Goal: Information Seeking & Learning: Learn about a topic

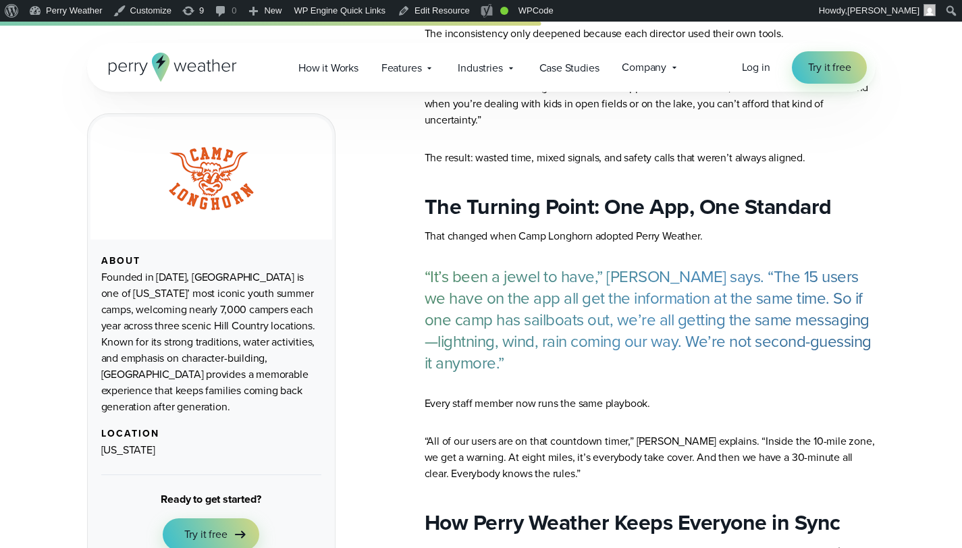
scroll to position [257, 0]
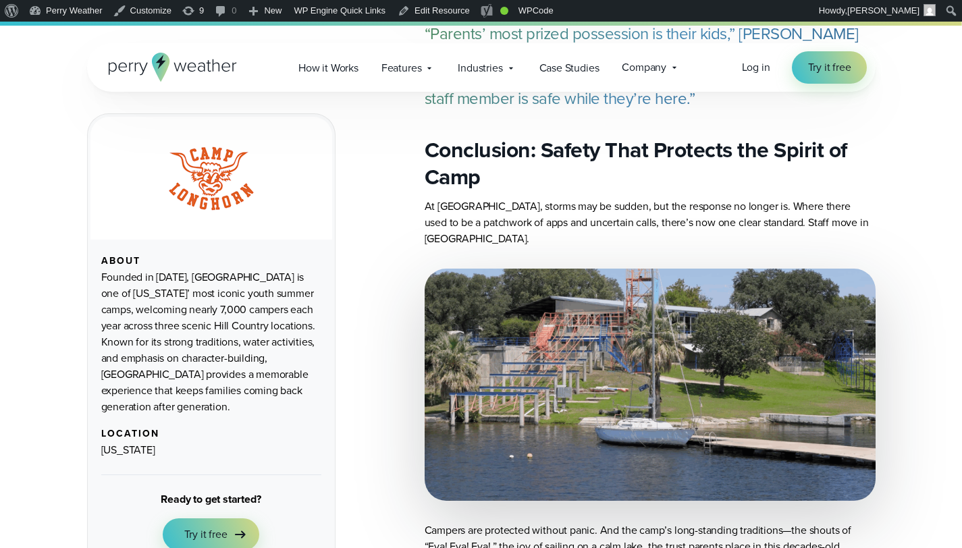
scroll to position [4261, 0]
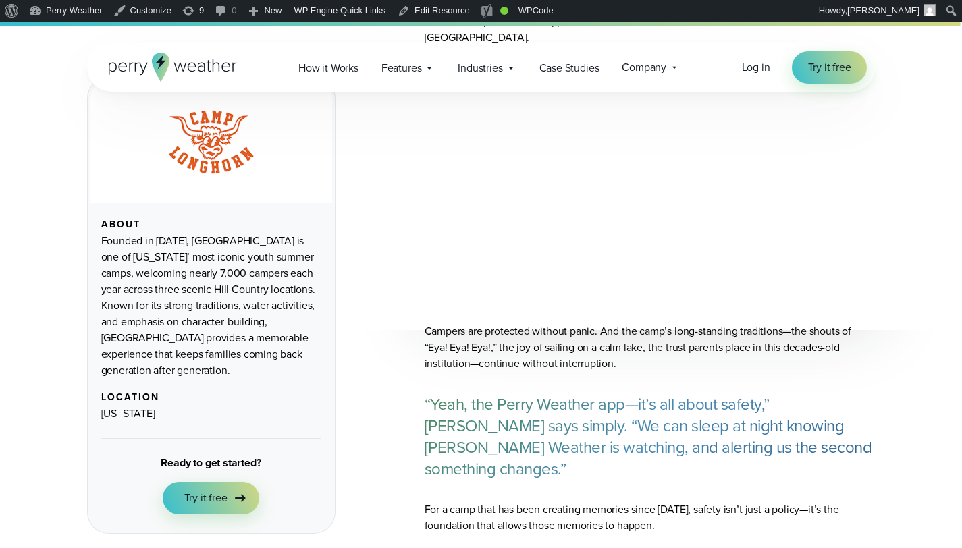
scroll to position [5100, 0]
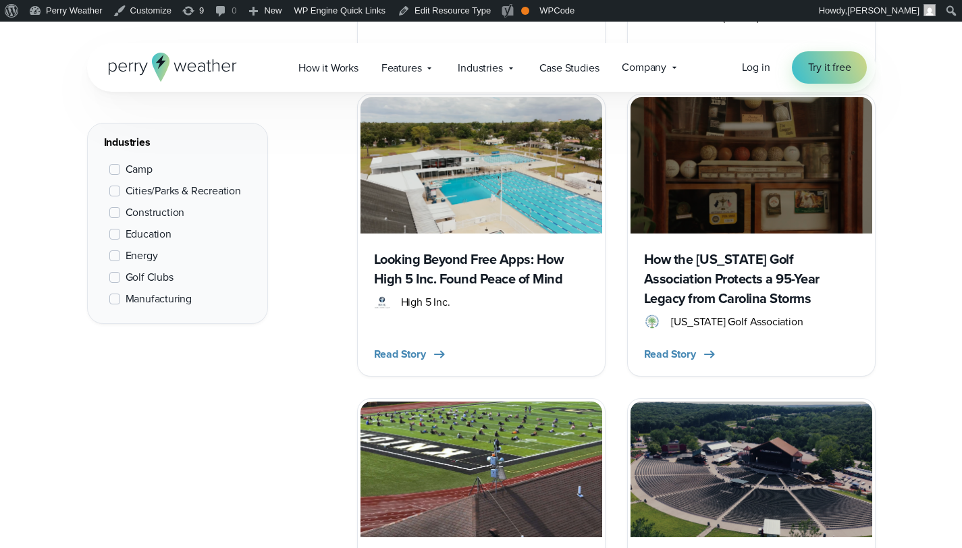
scroll to position [513, 0]
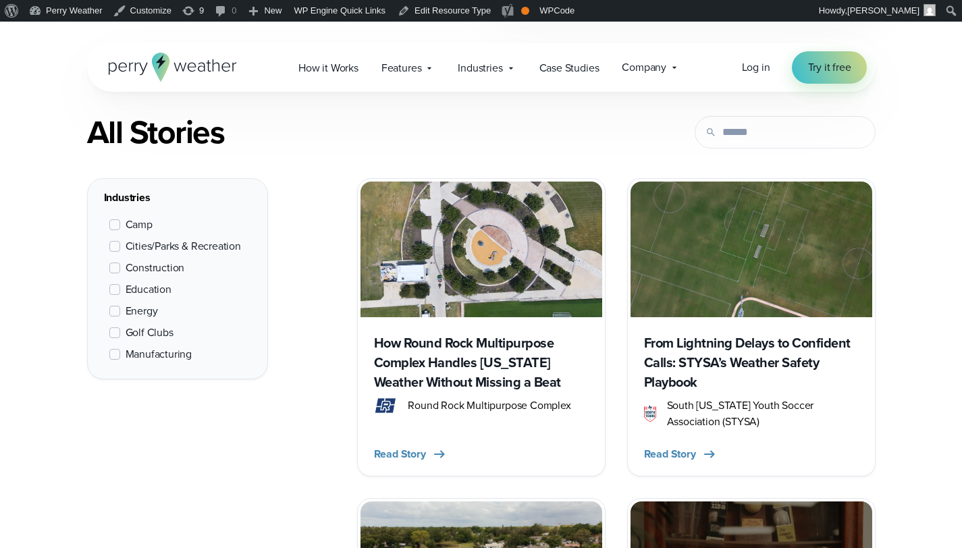
click at [494, 362] on h3 "How Round Rock Multipurpose Complex Handles [US_STATE] Weather Without Missing …" at bounding box center [481, 363] width 215 height 59
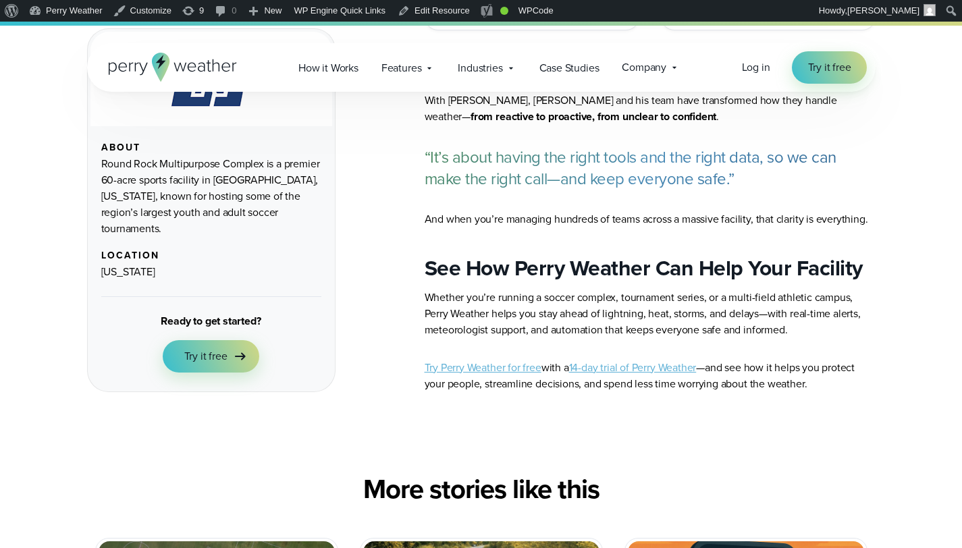
scroll to position [4887, 0]
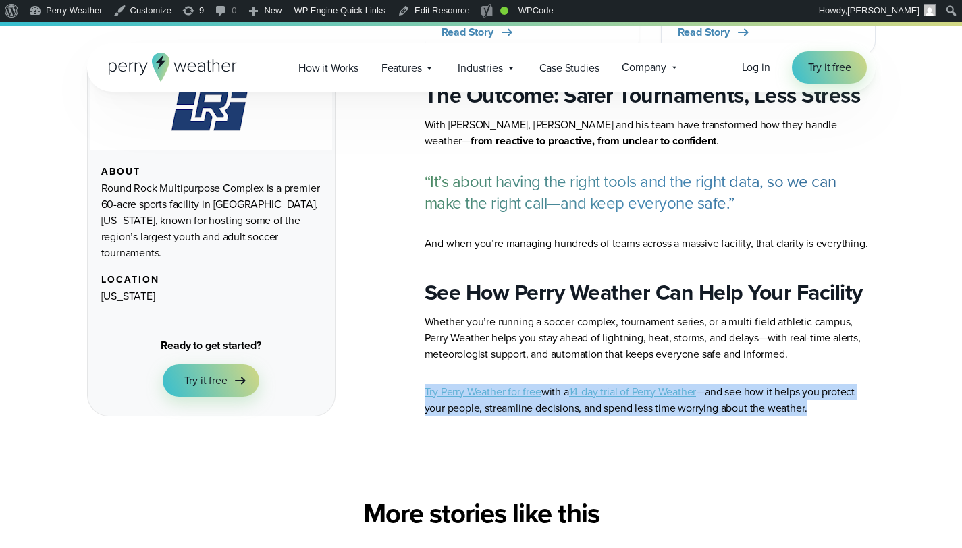
drag, startPoint x: 515, startPoint y: 330, endPoint x: 863, endPoint y: 342, distance: 347.4
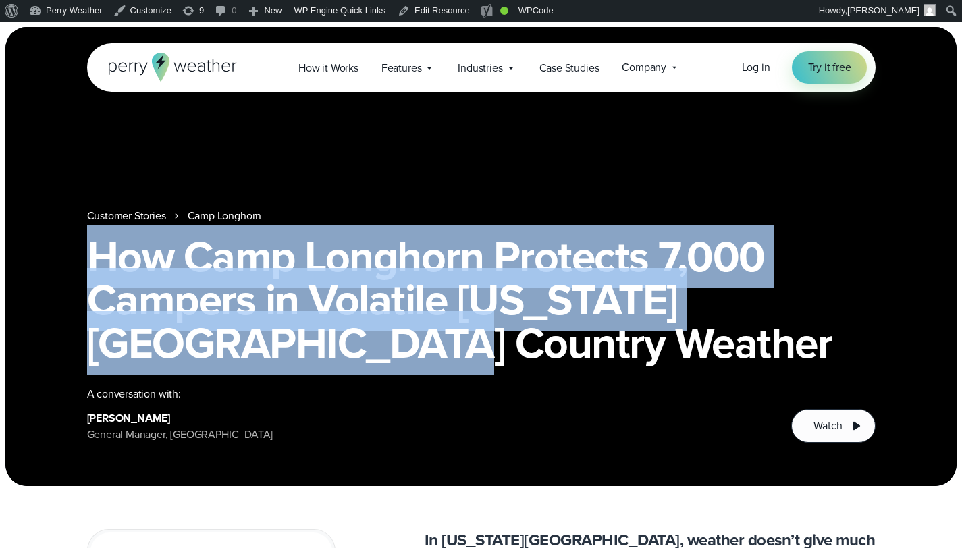
drag, startPoint x: 92, startPoint y: 254, endPoint x: 597, endPoint y: 340, distance: 512.4
click at [597, 340] on h1 "How Camp Longhorn Protects 7,000 Campers in Volatile Texas Hill Country Weather" at bounding box center [481, 300] width 789 height 130
copy h1 "How Camp Longhorn Protects 7,000 Campers in Volatile Texas Hill Country Weather"
click at [139, 213] on link "Customer Stories" at bounding box center [126, 216] width 79 height 16
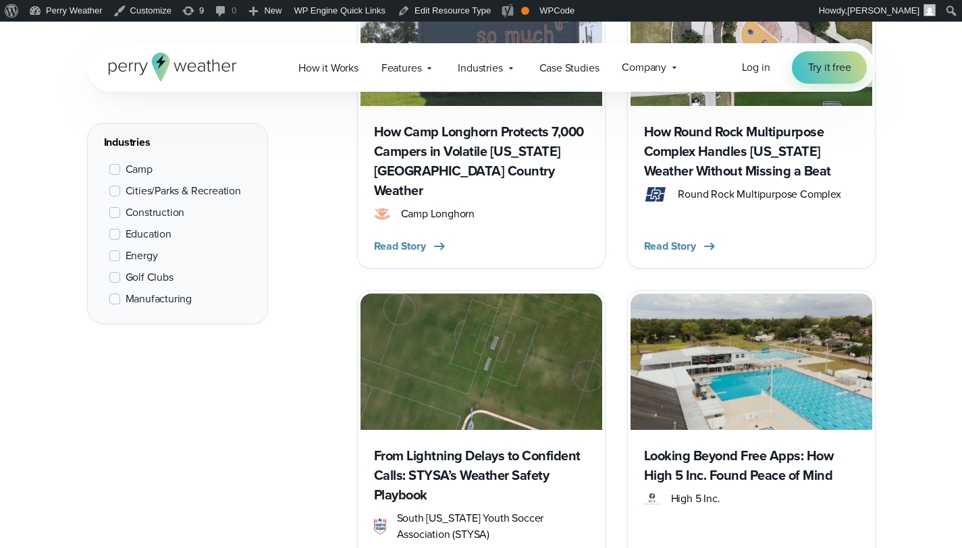
scroll to position [584, 0]
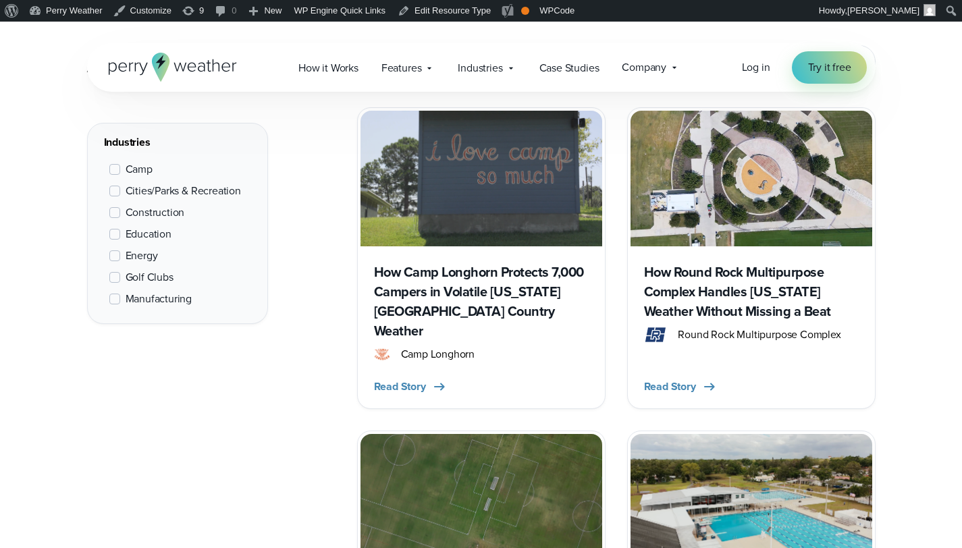
click at [117, 170] on span at bounding box center [114, 169] width 11 height 11
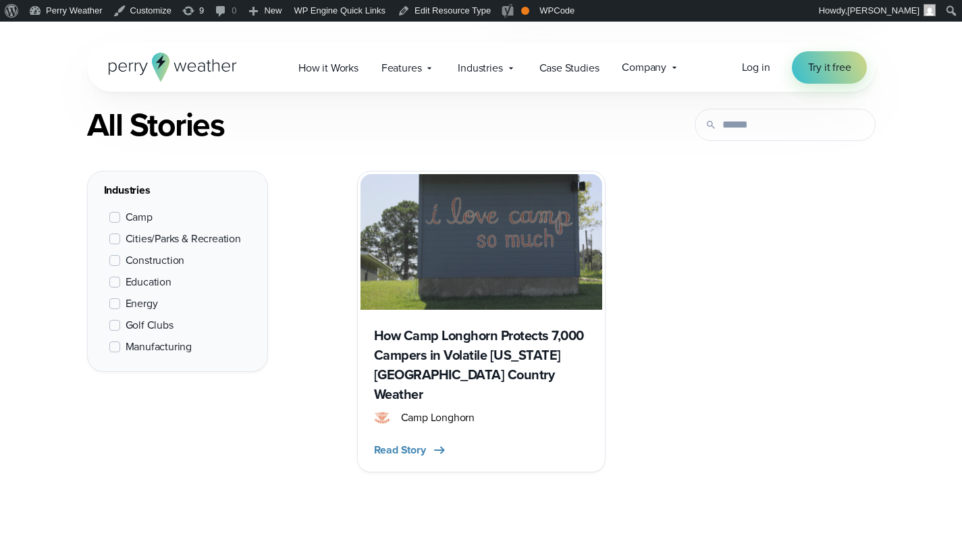
scroll to position [508, 0]
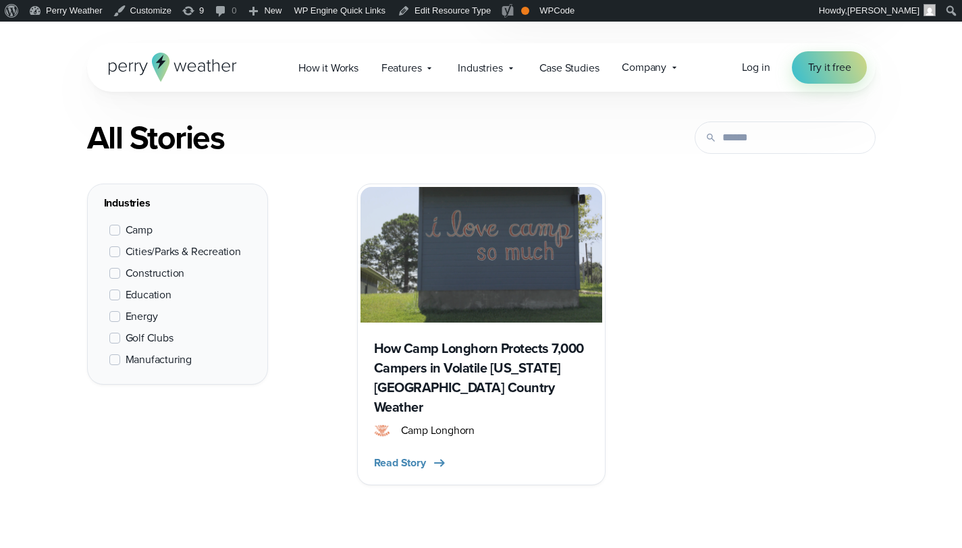
click at [115, 223] on label "Camp" at bounding box center [130, 230] width 43 height 16
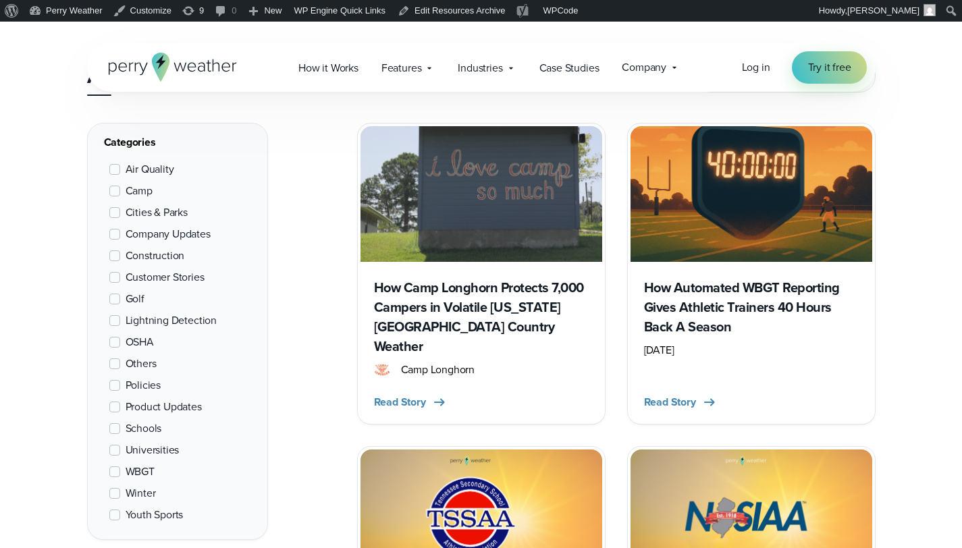
scroll to position [517, 0]
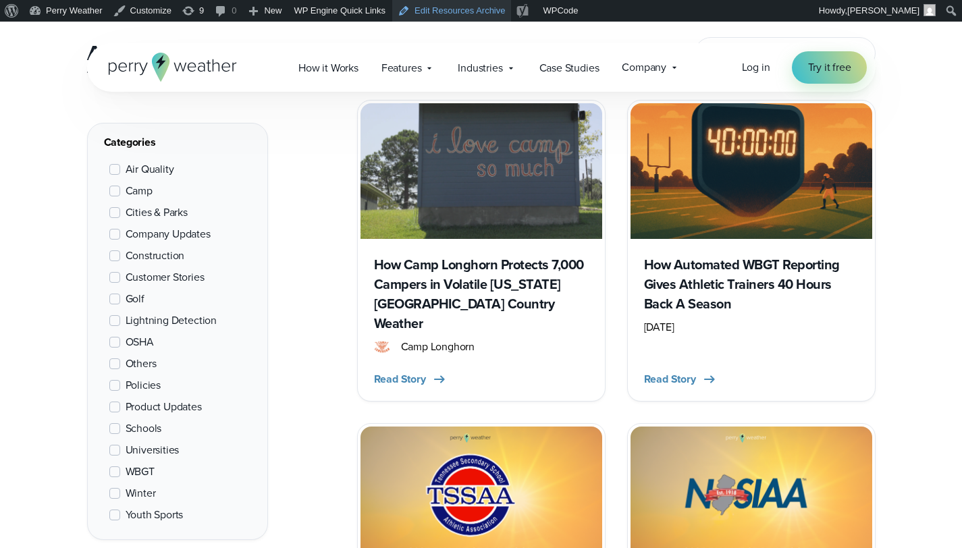
click at [461, 7] on link "Edit Resources Archive" at bounding box center [451, 11] width 118 height 22
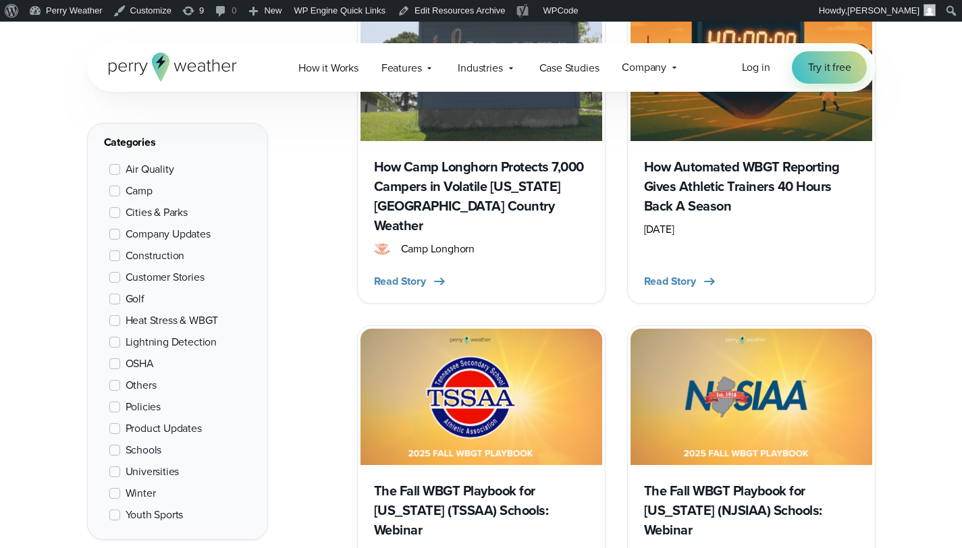
scroll to position [696, 0]
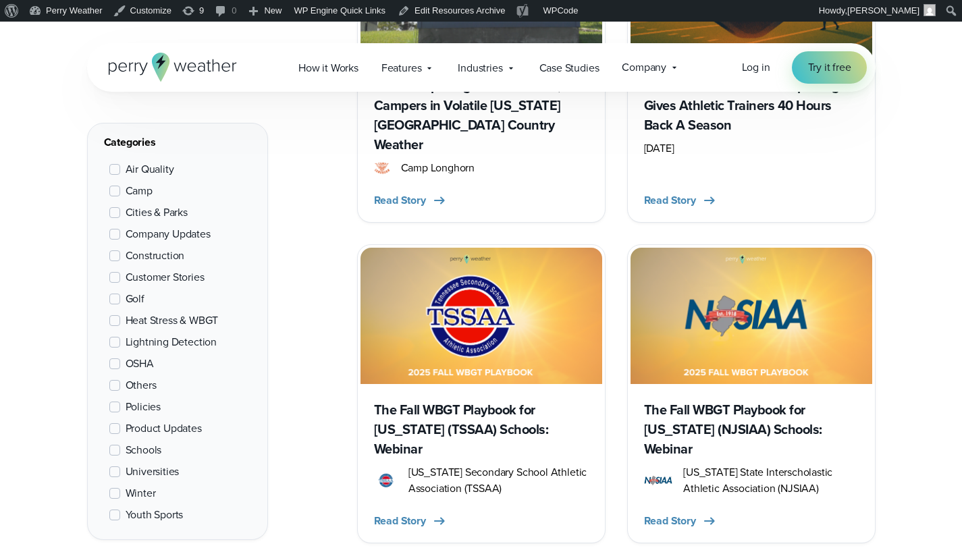
click at [147, 384] on span "Others" at bounding box center [141, 386] width 31 height 16
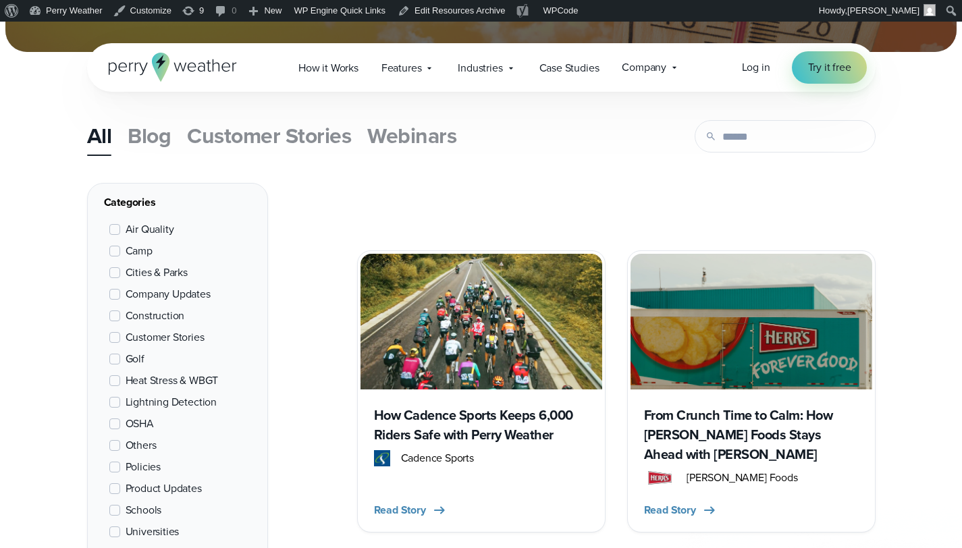
scroll to position [432, 0]
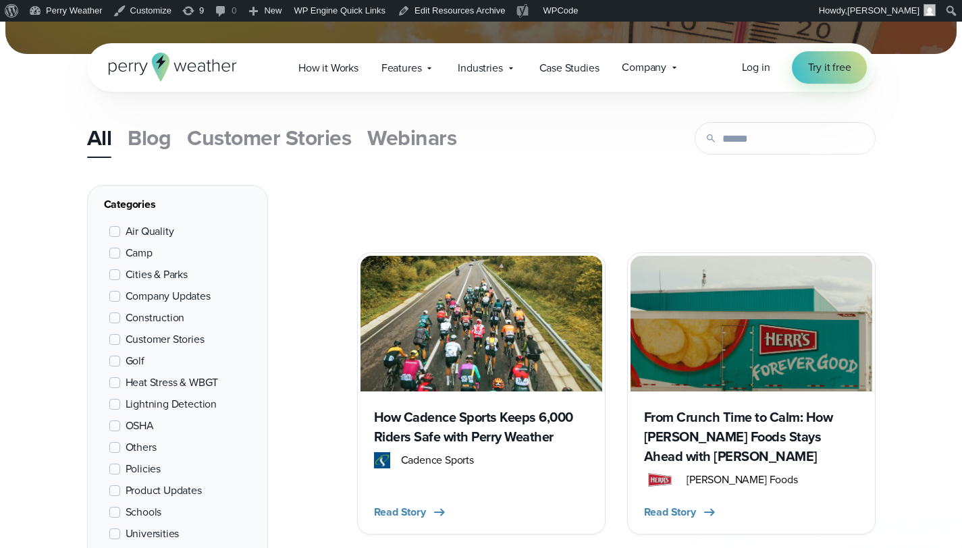
click at [140, 446] on span "Others" at bounding box center [141, 448] width 31 height 16
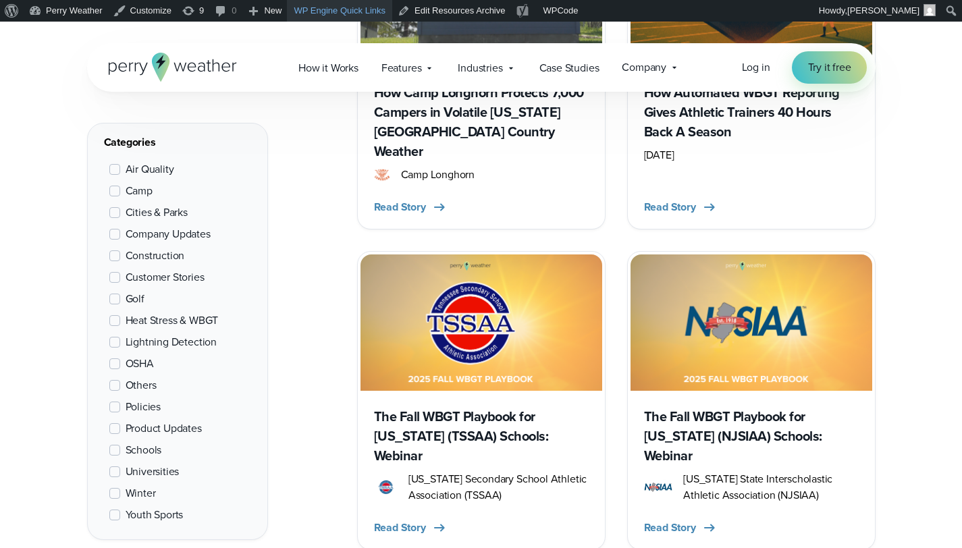
scroll to position [696, 0]
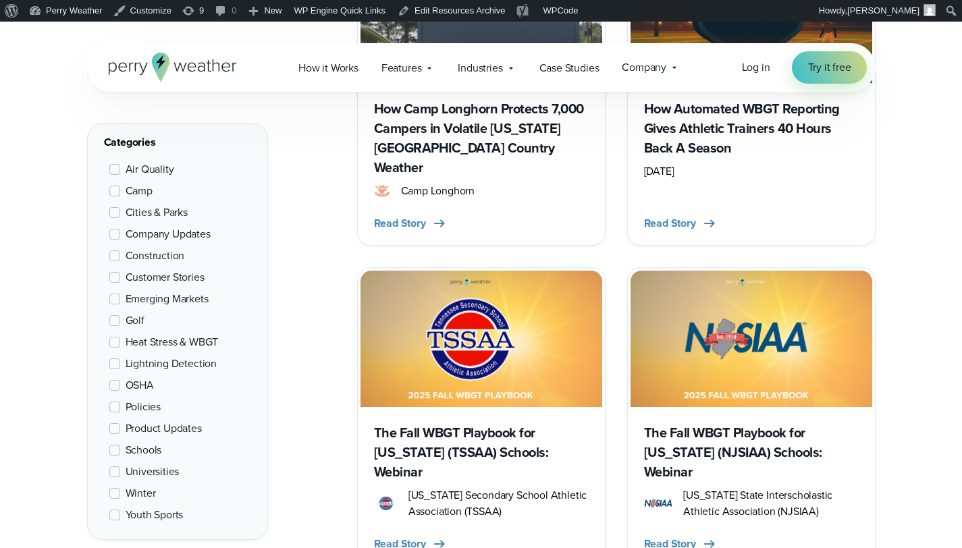
scroll to position [698, 0]
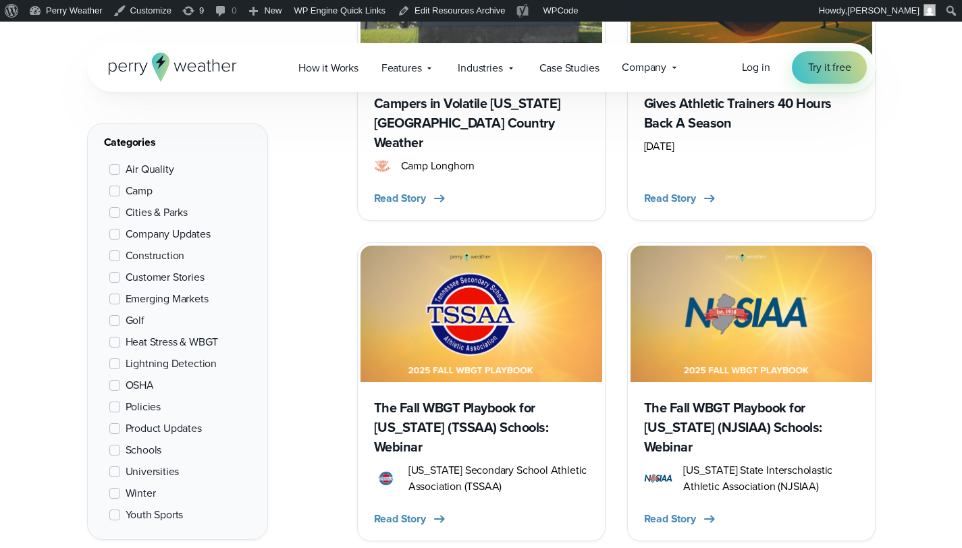
click at [195, 305] on span "Emerging Markets" at bounding box center [167, 299] width 83 height 16
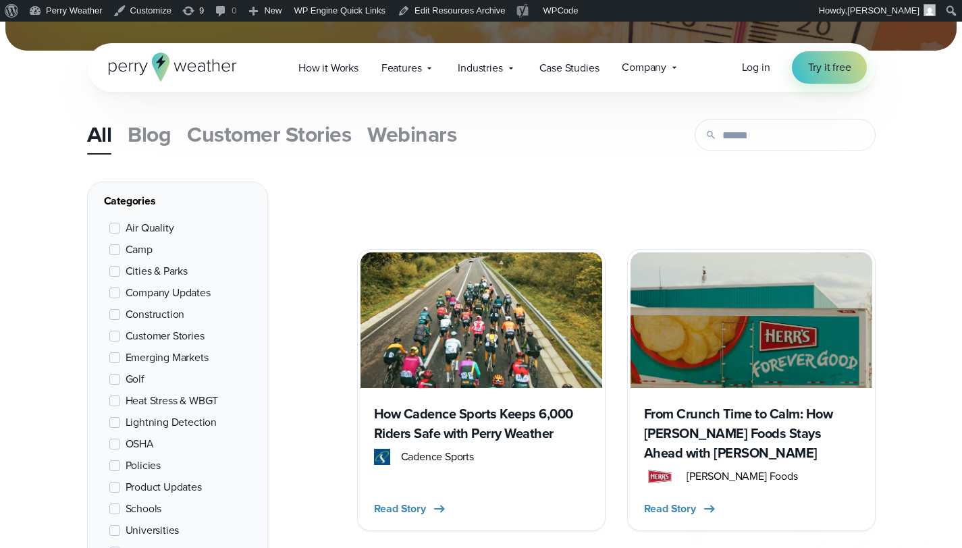
scroll to position [432, 0]
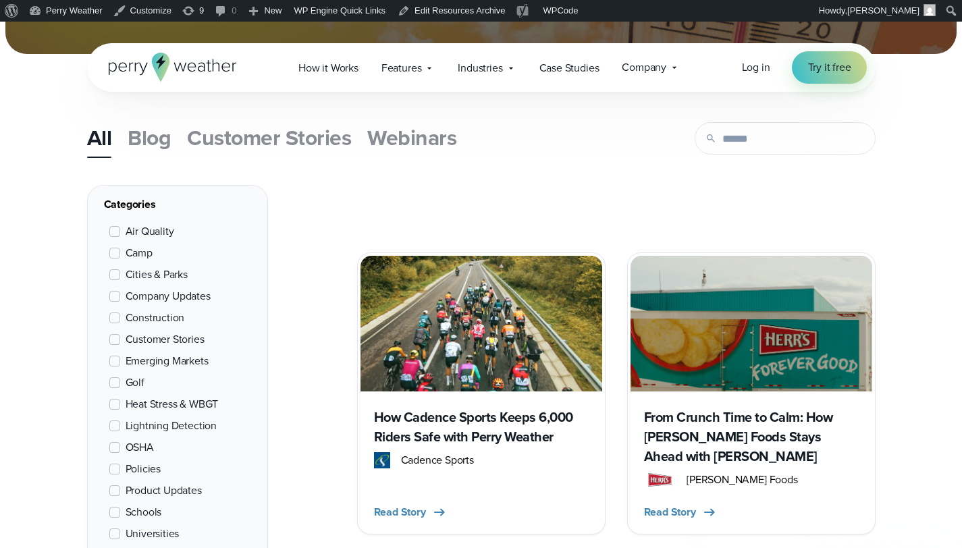
click at [203, 363] on span "Emerging Markets" at bounding box center [167, 361] width 83 height 16
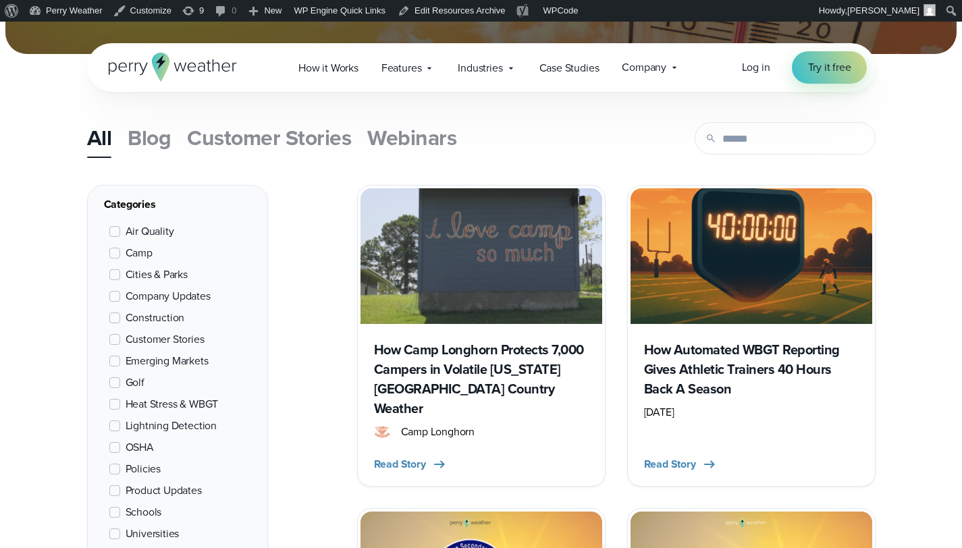
click at [733, 352] on h3 "How Automated WBGT Reporting Gives Athletic Trainers 40 Hours Back A Season" at bounding box center [751, 369] width 215 height 59
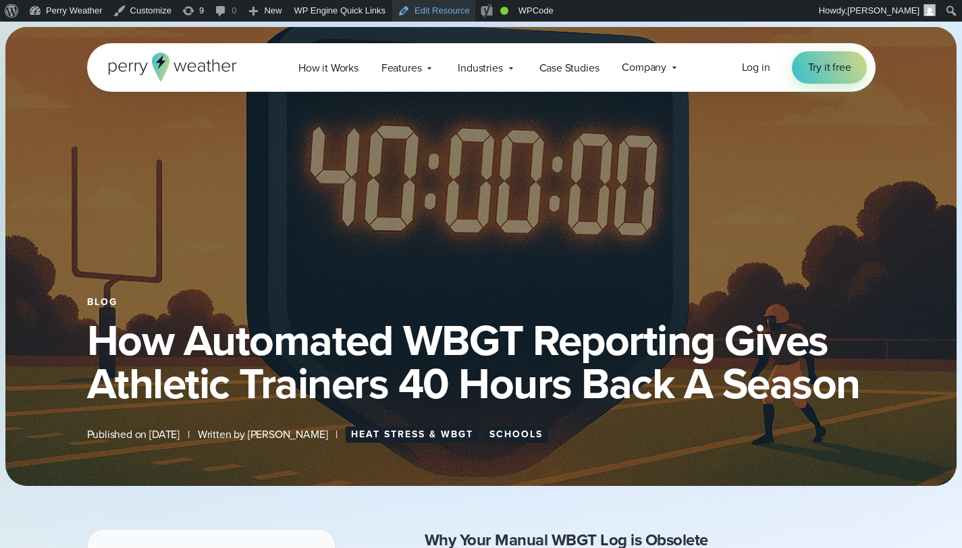
click at [458, 15] on link "Edit Resource" at bounding box center [433, 11] width 83 height 22
